Goal: Use online tool/utility: Utilize a website feature to perform a specific function

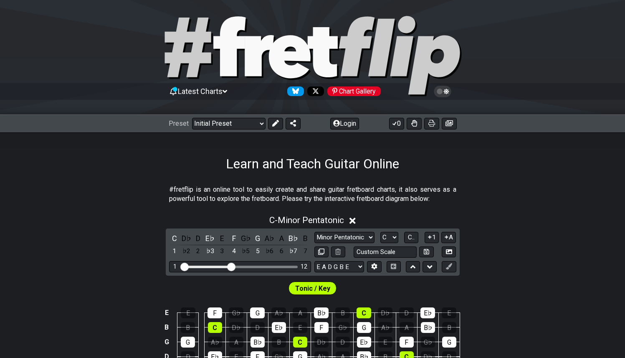
scroll to position [52, 0]
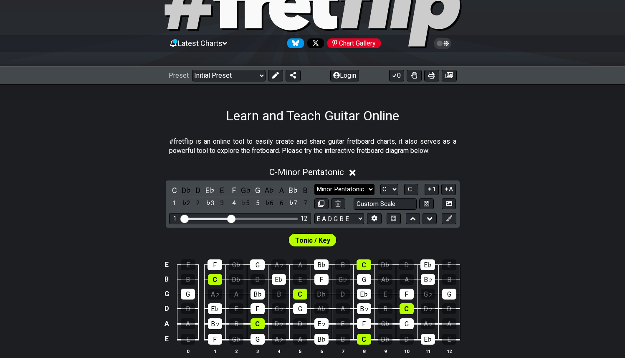
click at [340, 185] on select "Minor Pentatonic Click to edit Minor Pentatonic Major Pentatonic Minor Blues Ma…" at bounding box center [344, 189] width 60 height 11
click at [314, 184] on select "Minor Pentatonic Click to edit Minor Pentatonic Major Pentatonic Minor Blues Ma…" at bounding box center [344, 189] width 60 height 11
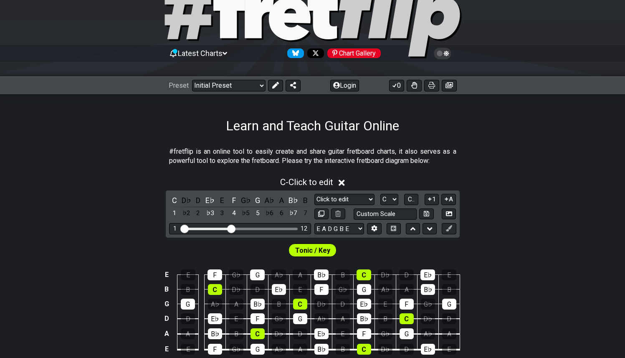
scroll to position [67, 0]
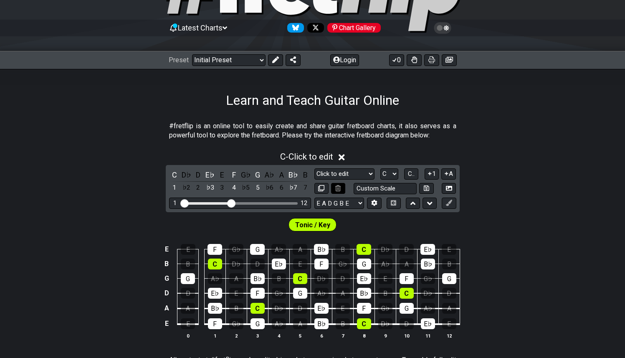
click at [342, 187] on button at bounding box center [338, 188] width 14 height 11
click at [341, 187] on icon at bounding box center [337, 188] width 5 height 6
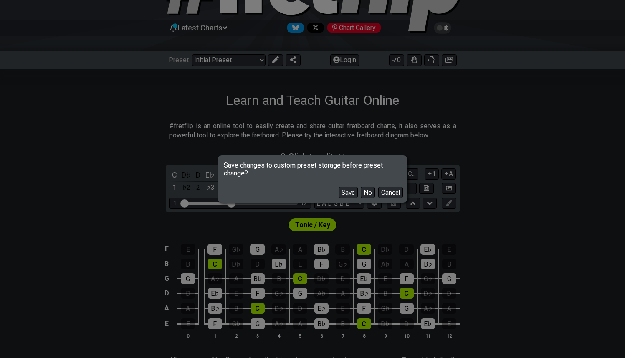
click at [227, 8] on div "Save changes to custom preset storage before preset change? Save No Cancel" at bounding box center [312, 179] width 625 height 358
click at [369, 193] on button "No" at bounding box center [368, 192] width 14 height 11
select select "Minor Pentatonic"
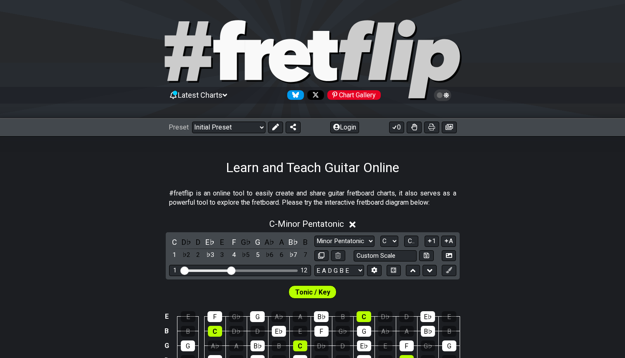
scroll to position [67, 0]
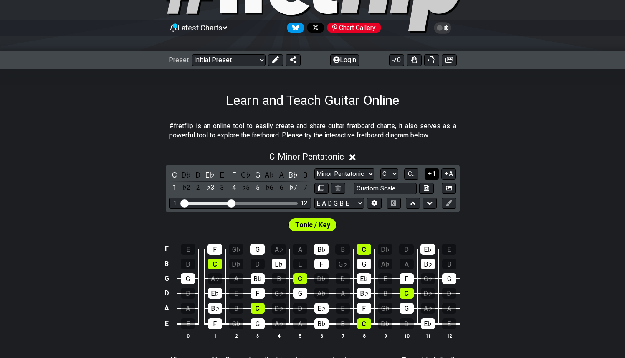
click at [431, 176] on icon at bounding box center [430, 173] width 8 height 6
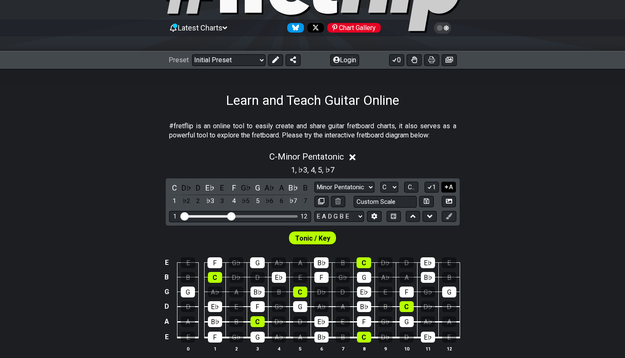
click at [446, 187] on icon at bounding box center [446, 186] width 3 height 3
click at [448, 187] on icon at bounding box center [447, 187] width 8 height 6
click at [435, 184] on button "1" at bounding box center [432, 187] width 14 height 11
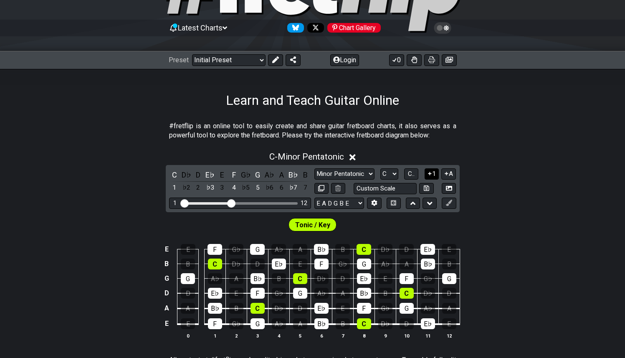
click at [436, 171] on button "1" at bounding box center [432, 173] width 14 height 11
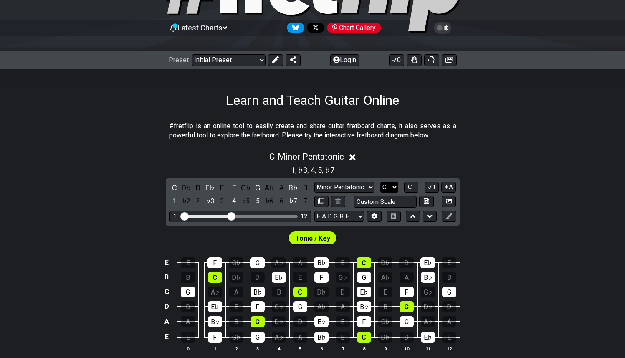
click at [392, 182] on select "A♭ A A♯ B♭ B C C♯ D♭ D D♯ E♭ E F F♯ G♭ G G♯" at bounding box center [389, 187] width 18 height 11
click at [415, 188] on span "C.." at bounding box center [411, 187] width 7 height 8
click at [259, 187] on div "5" at bounding box center [257, 187] width 11 height 11
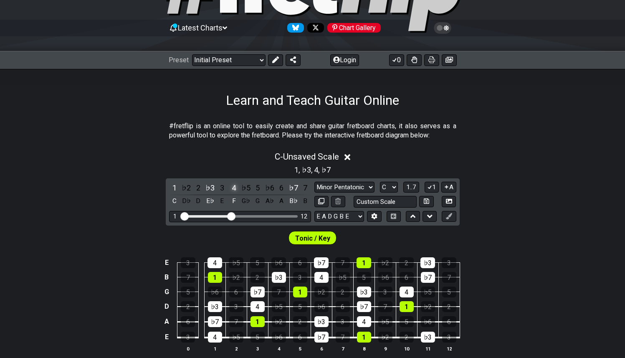
click at [234, 186] on div "4" at bounding box center [233, 187] width 11 height 11
click at [206, 187] on div "♭3" at bounding box center [210, 187] width 11 height 11
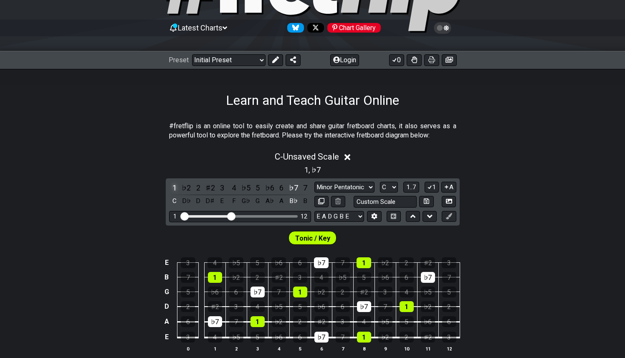
click at [173, 183] on div "1" at bounding box center [174, 187] width 11 height 11
click at [290, 187] on div "♭7" at bounding box center [293, 187] width 11 height 11
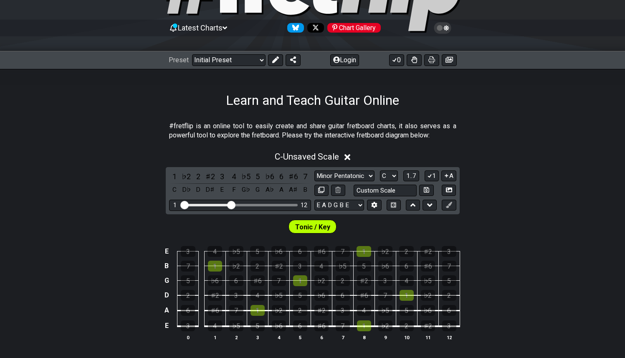
click at [258, 311] on td "1" at bounding box center [257, 302] width 21 height 15
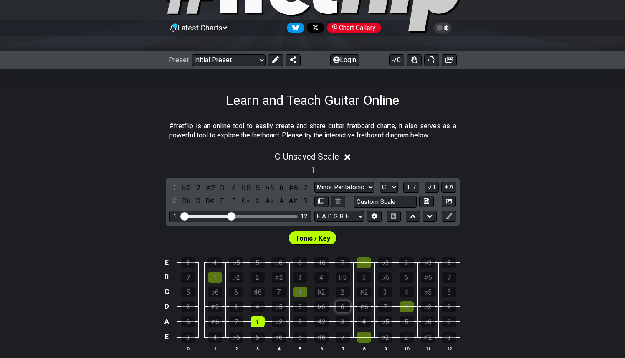
click at [345, 306] on div "6" at bounding box center [343, 306] width 14 height 11
click at [302, 278] on div "3" at bounding box center [300, 277] width 14 height 11
